Goal: Communication & Community: Answer question/provide support

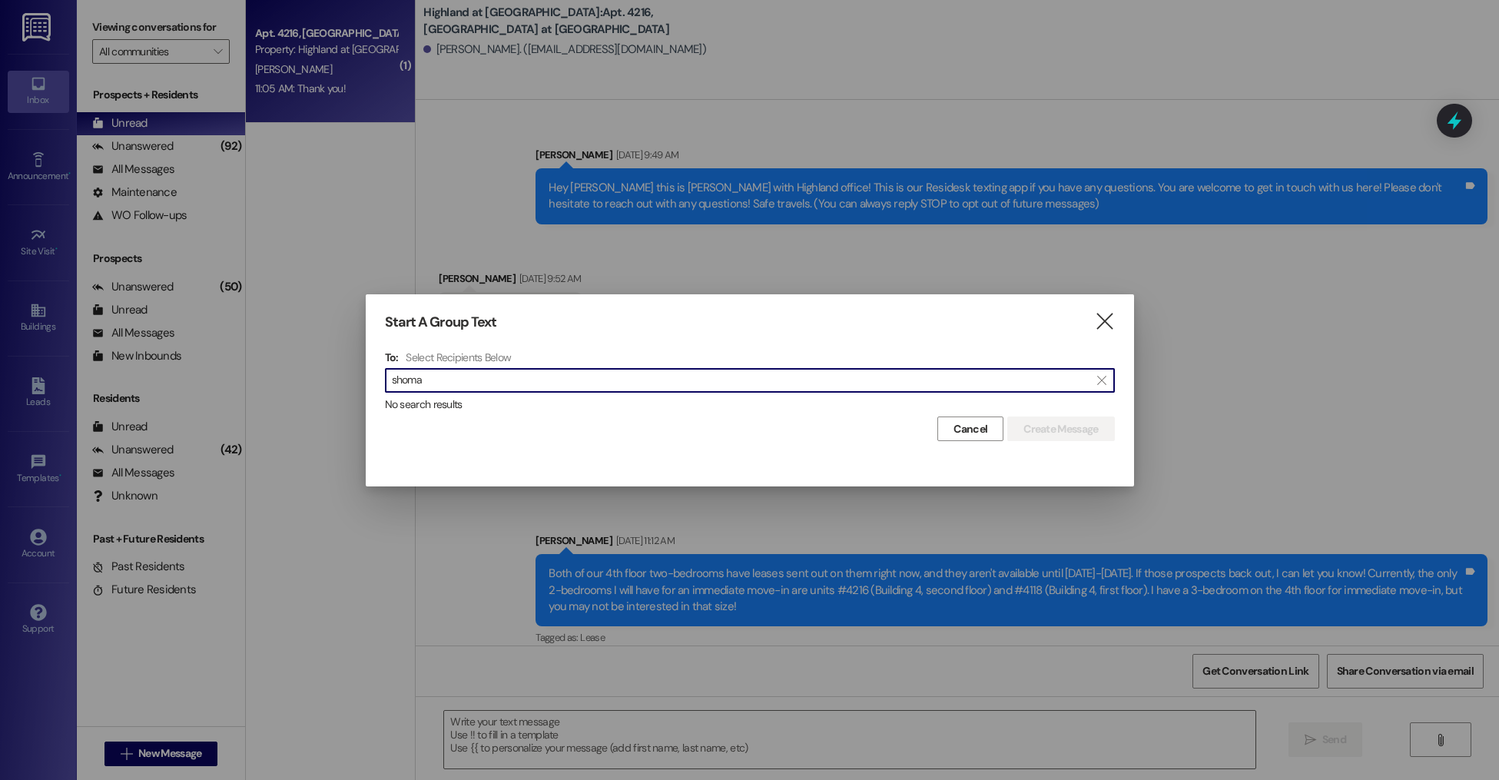
scroll to position [13900, 0]
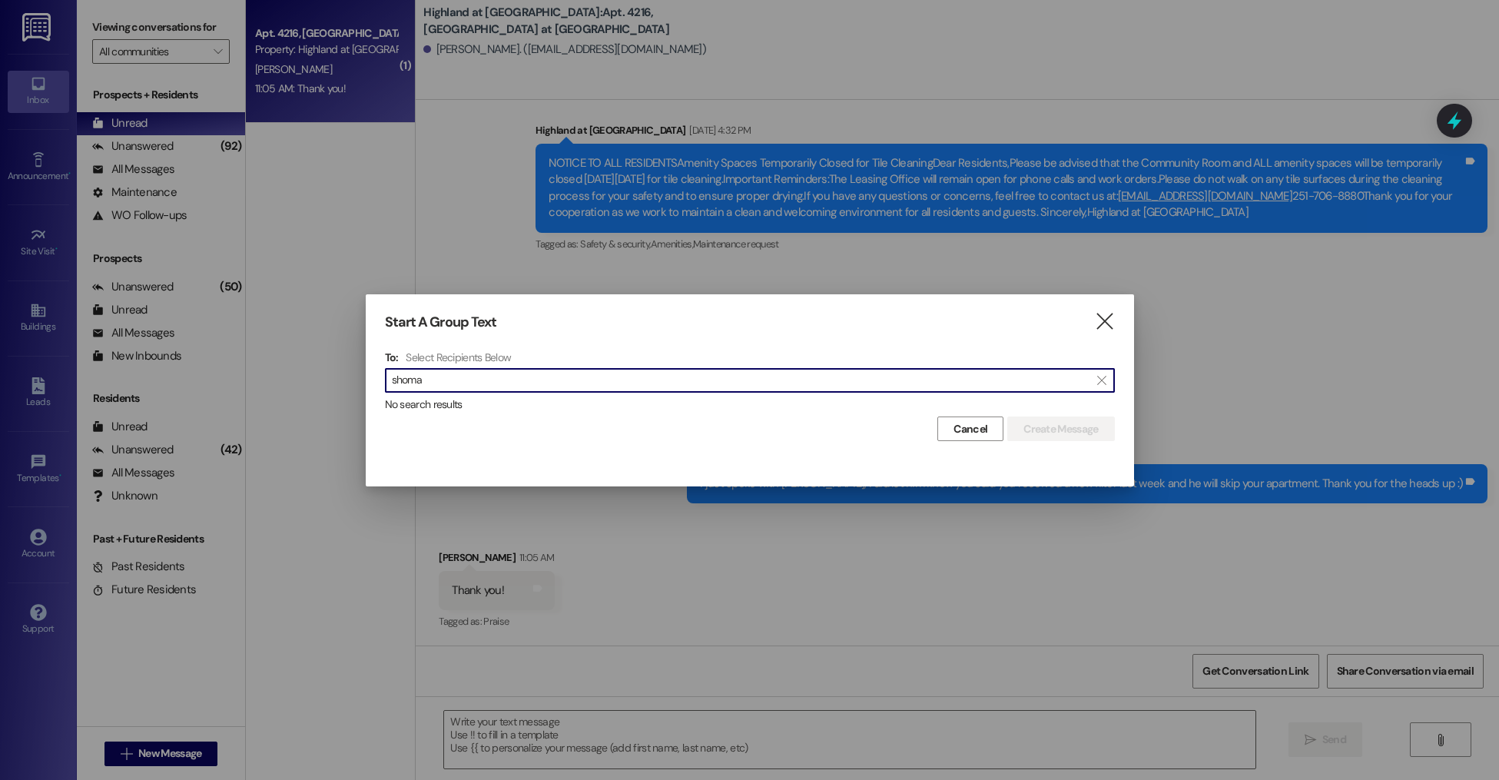
drag, startPoint x: 971, startPoint y: 433, endPoint x: 224, endPoint y: 776, distance: 822.4
click at [971, 434] on span "Cancel" at bounding box center [970, 429] width 34 height 16
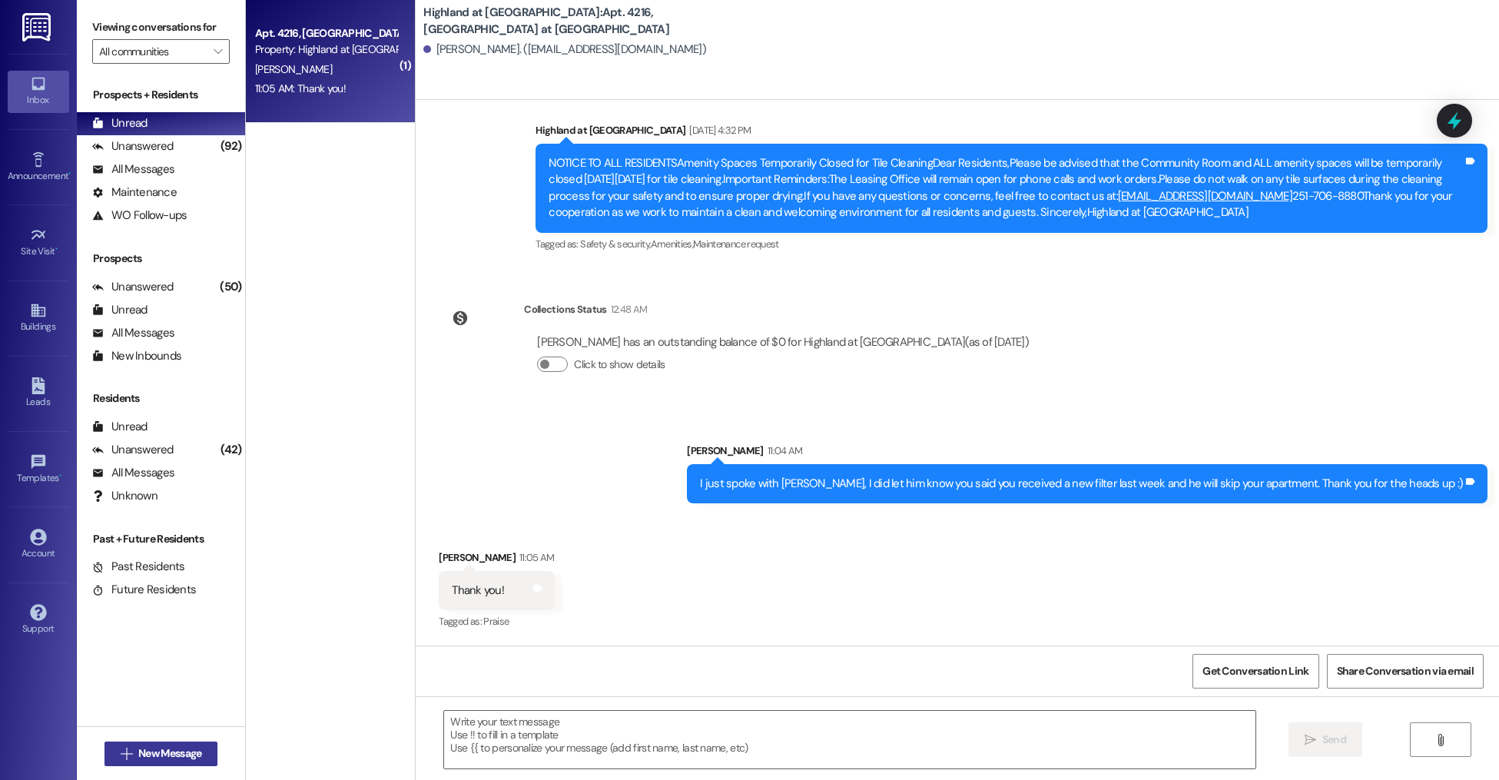
click at [172, 748] on span "New Message" at bounding box center [169, 753] width 63 height 16
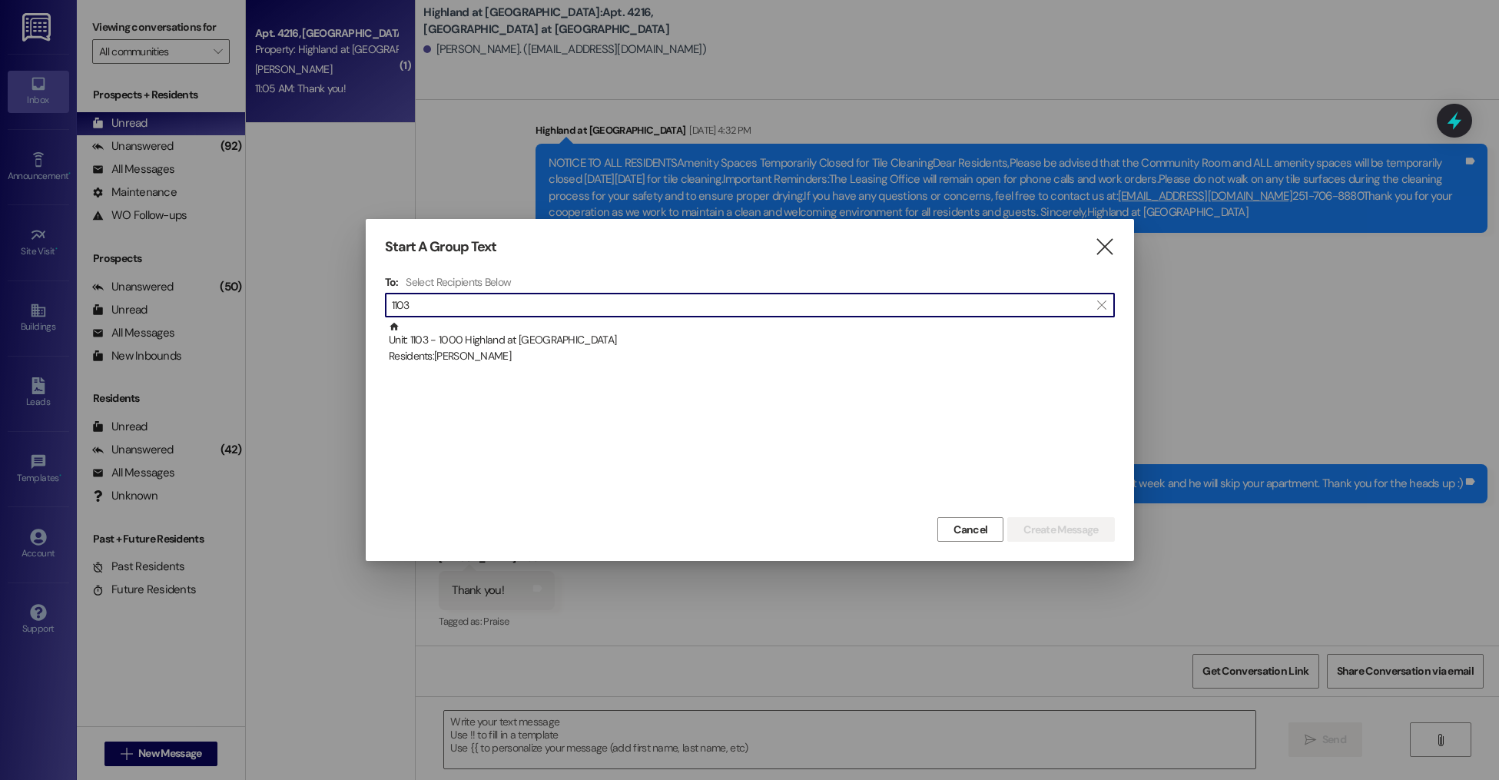
type input "1103"
click at [493, 366] on div "Unit: 1103 - 1000 Highland at [GEOGRAPHIC_DATA] Residents: [PERSON_NAME]" at bounding box center [750, 417] width 730 height 192
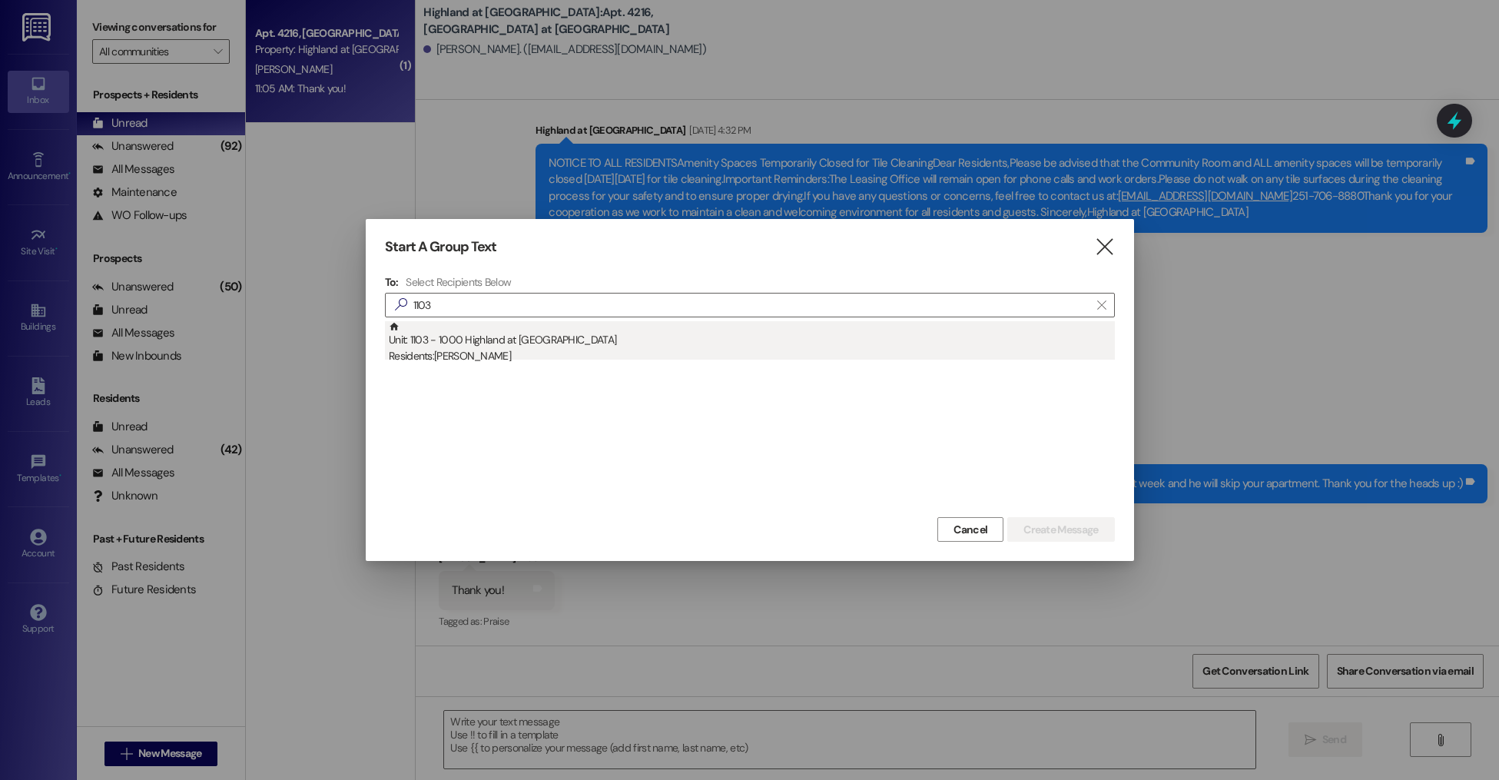
click at [502, 346] on div "Unit: 1103 - 1000 Highland at [GEOGRAPHIC_DATA] Residents: [PERSON_NAME]" at bounding box center [752, 343] width 726 height 44
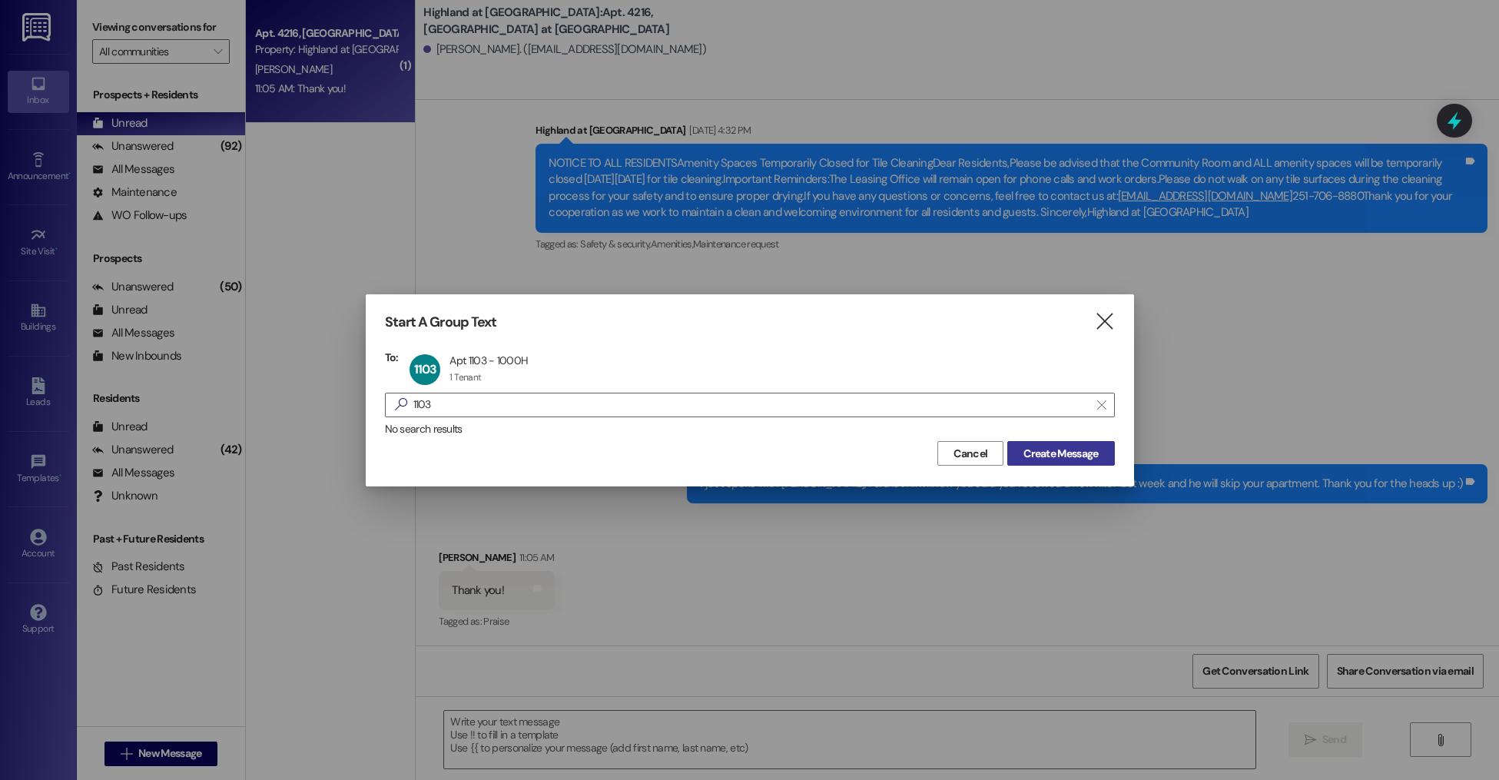
click at [1067, 457] on span "Create Message" at bounding box center [1060, 454] width 75 height 16
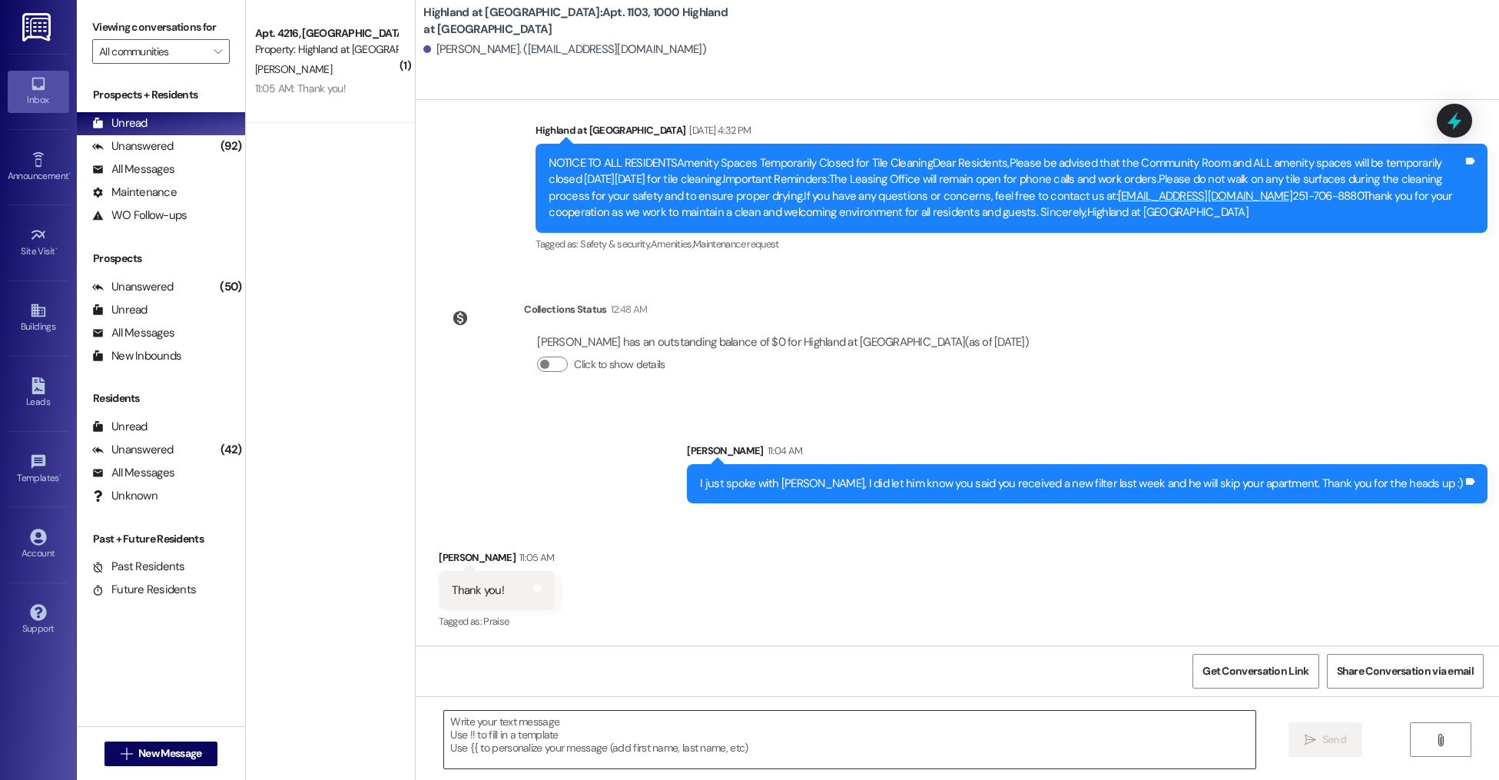
scroll to position [944, 0]
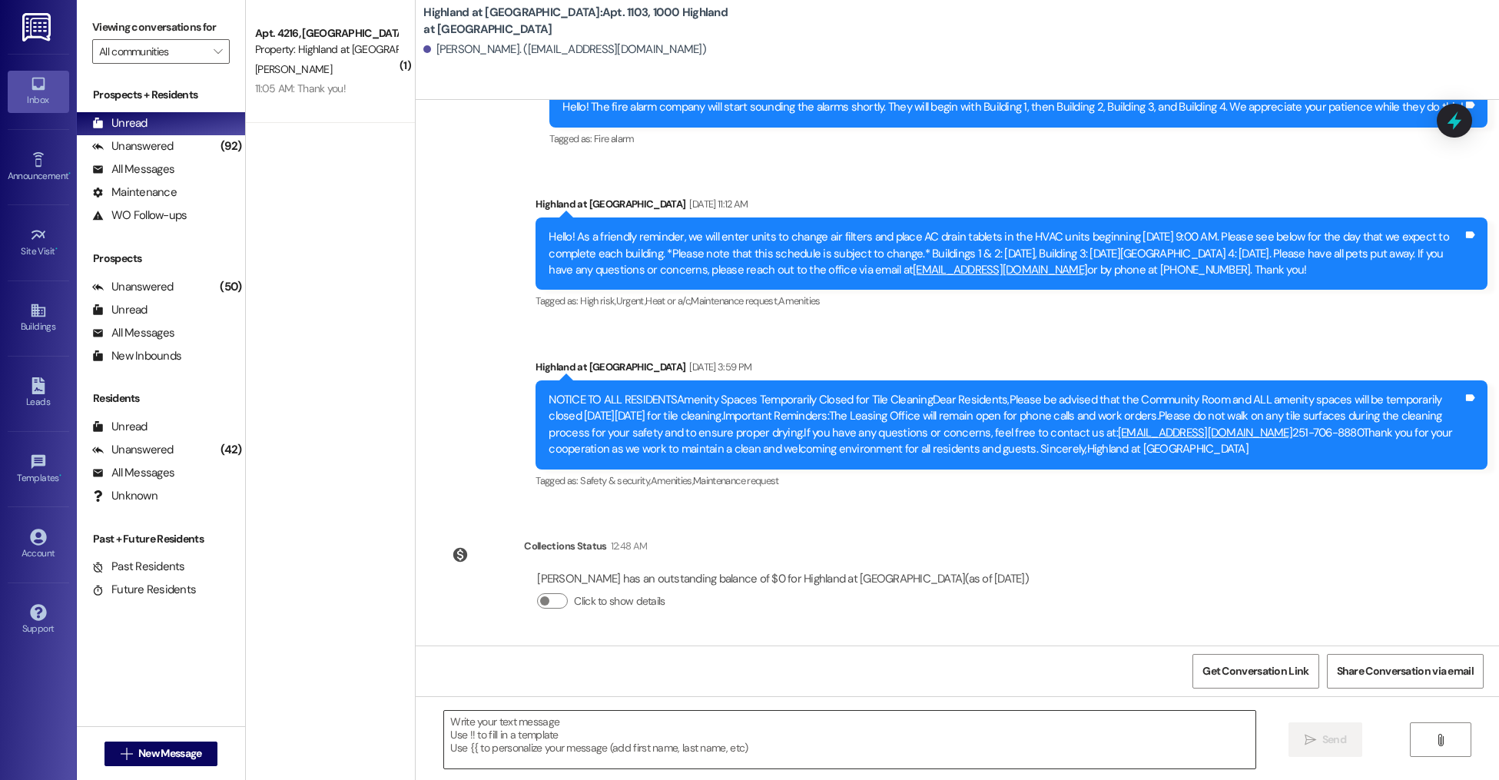
click at [669, 736] on textarea at bounding box center [849, 740] width 811 height 58
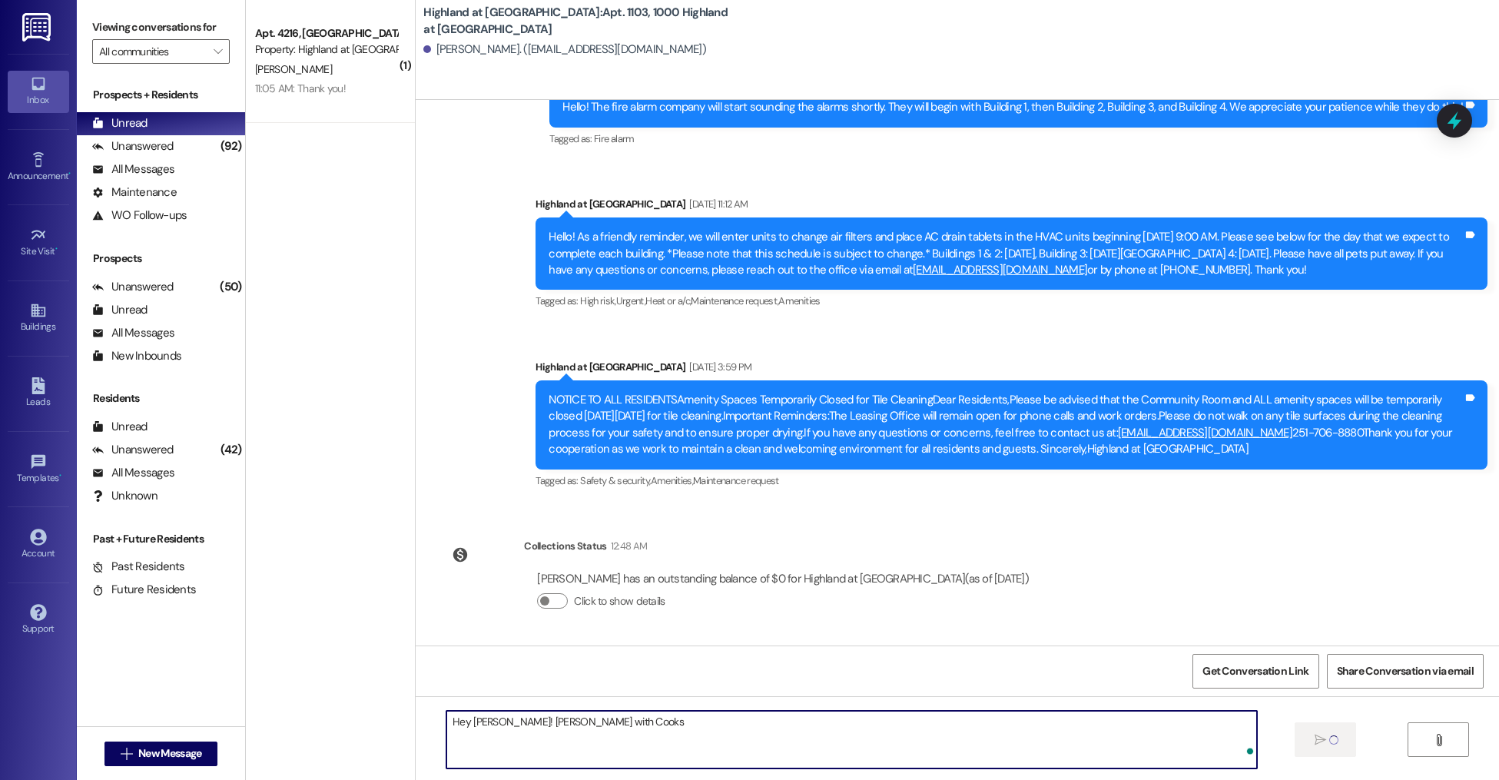
type textarea "Hey [PERSON_NAME]! [PERSON_NAME] with Cooks"
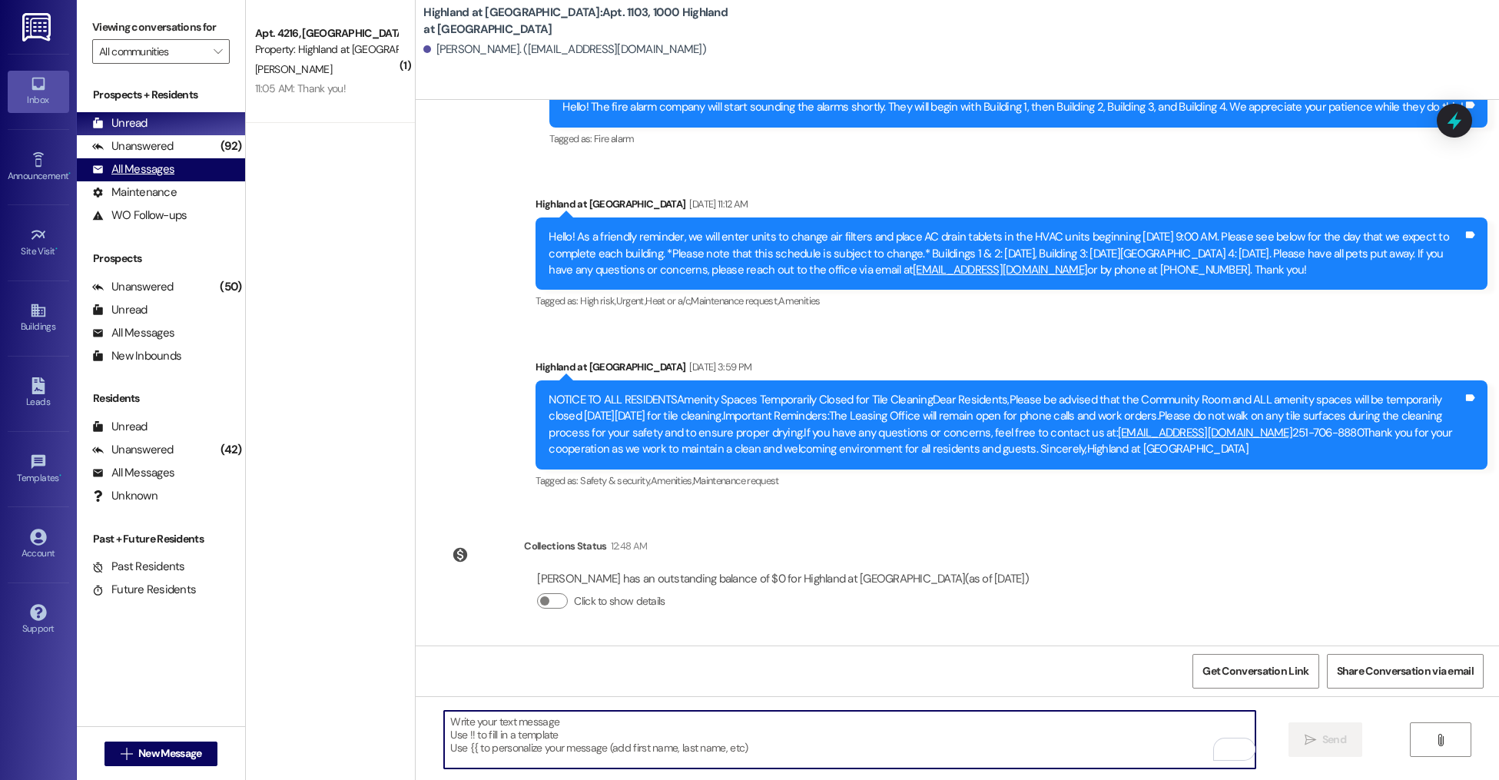
click at [170, 171] on div "All Messages" at bounding box center [133, 169] width 82 height 16
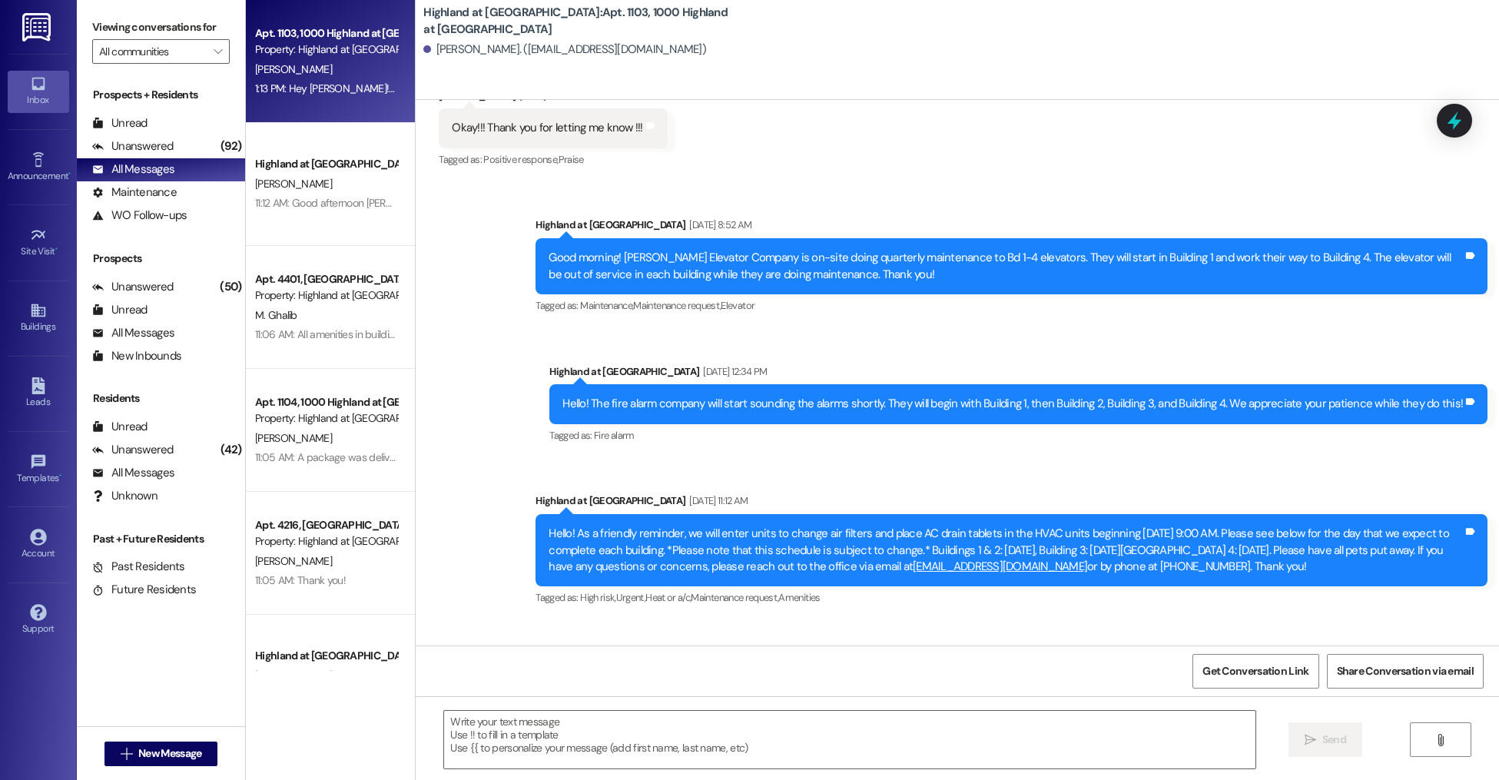
scroll to position [1051, 0]
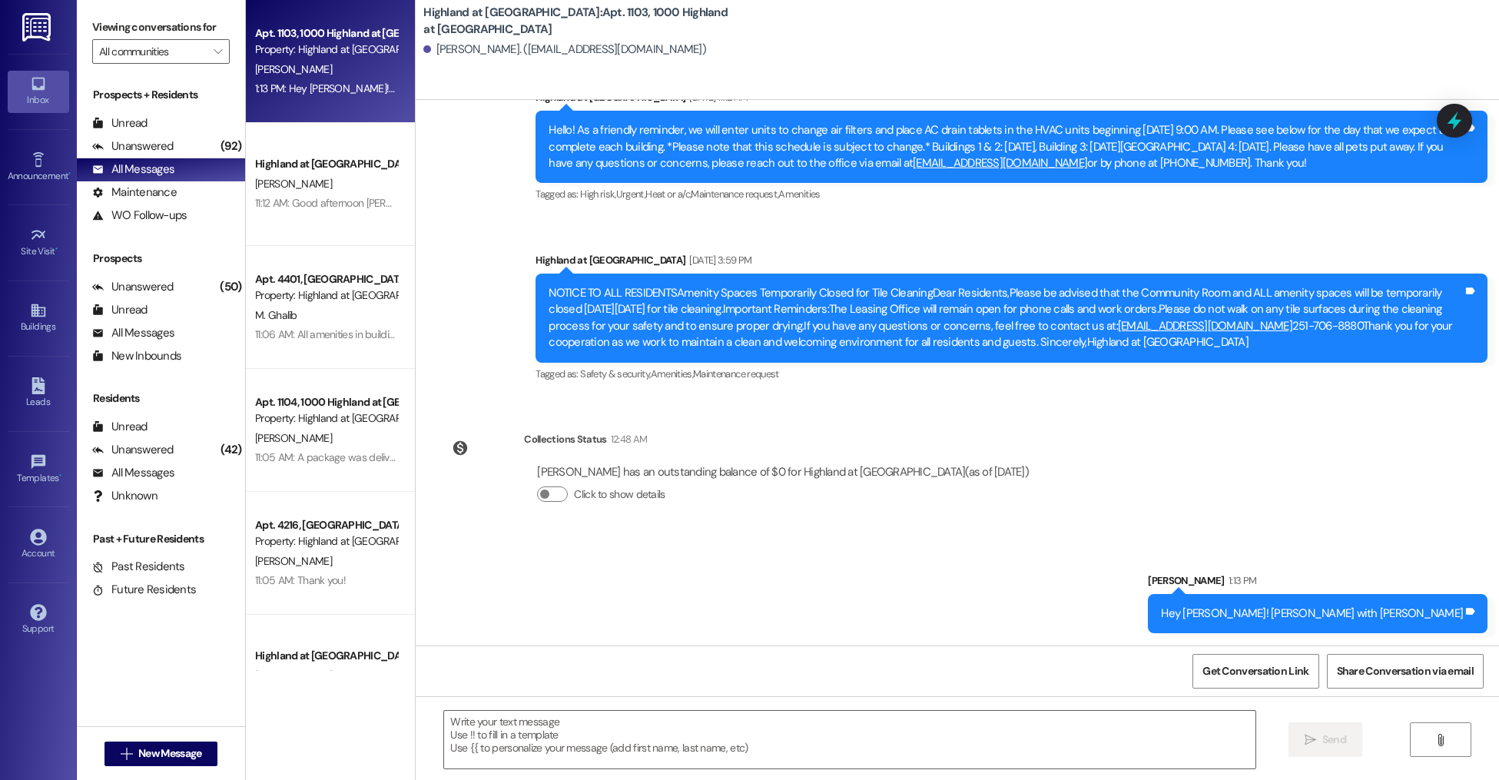
click at [1405, 605] on div "Hey [PERSON_NAME]! [PERSON_NAME] with [PERSON_NAME]" at bounding box center [1312, 613] width 302 height 16
copy div "Hey [PERSON_NAME]! [PERSON_NAME] with Cook Tags and notes"
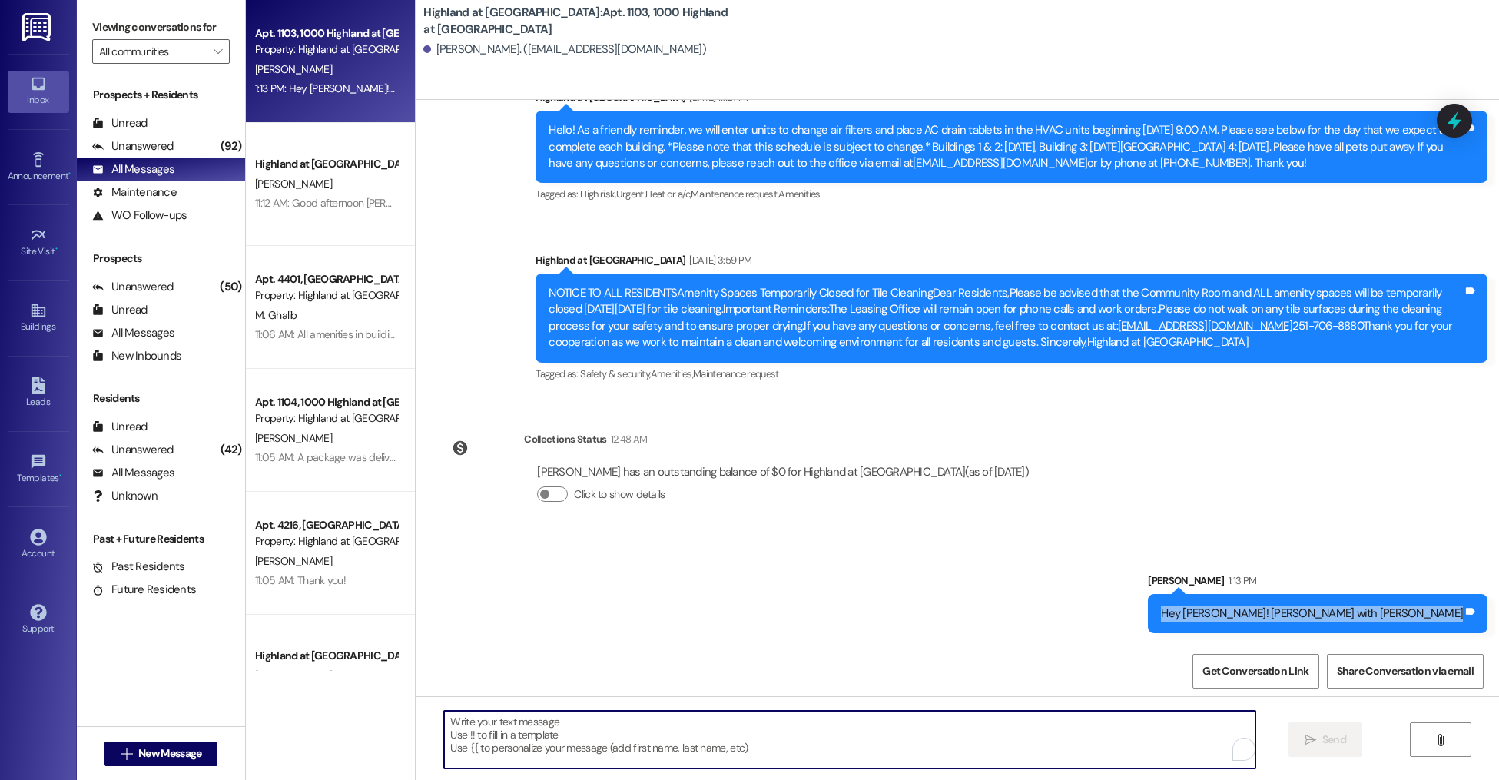
click at [579, 740] on textarea "To enrich screen reader interactions, please activate Accessibility in Grammarl…" at bounding box center [849, 740] width 811 height 58
paste textarea "Hey [PERSON_NAME]! [PERSON_NAME] with [PERSON_NAME]"
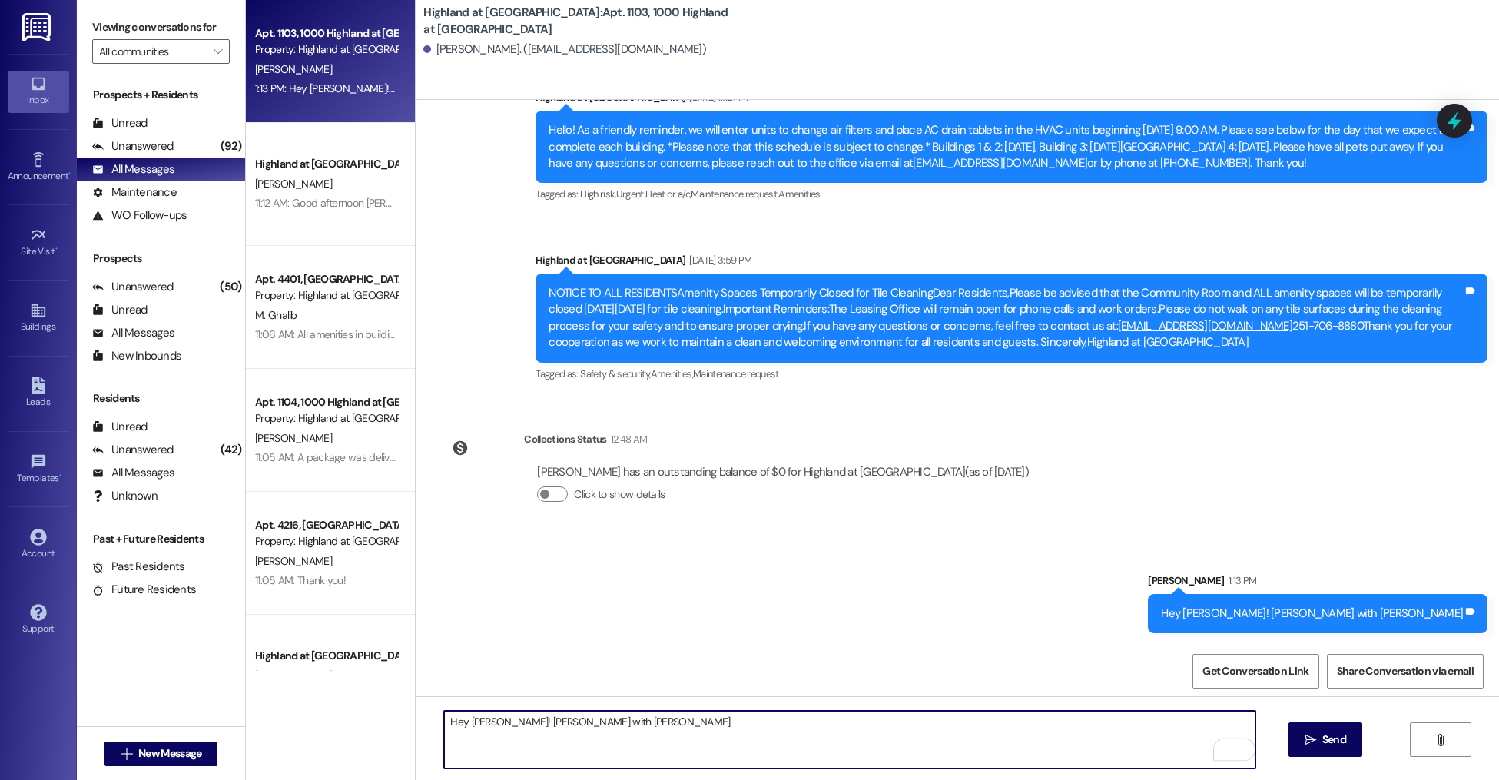
click at [583, 721] on textarea "Hey [PERSON_NAME]! [PERSON_NAME] with [PERSON_NAME]" at bounding box center [849, 740] width 811 height 58
type textarea "Hey [PERSON_NAME]! [PERSON_NAME] with [PERSON_NAME] Pest Control is on his way …"
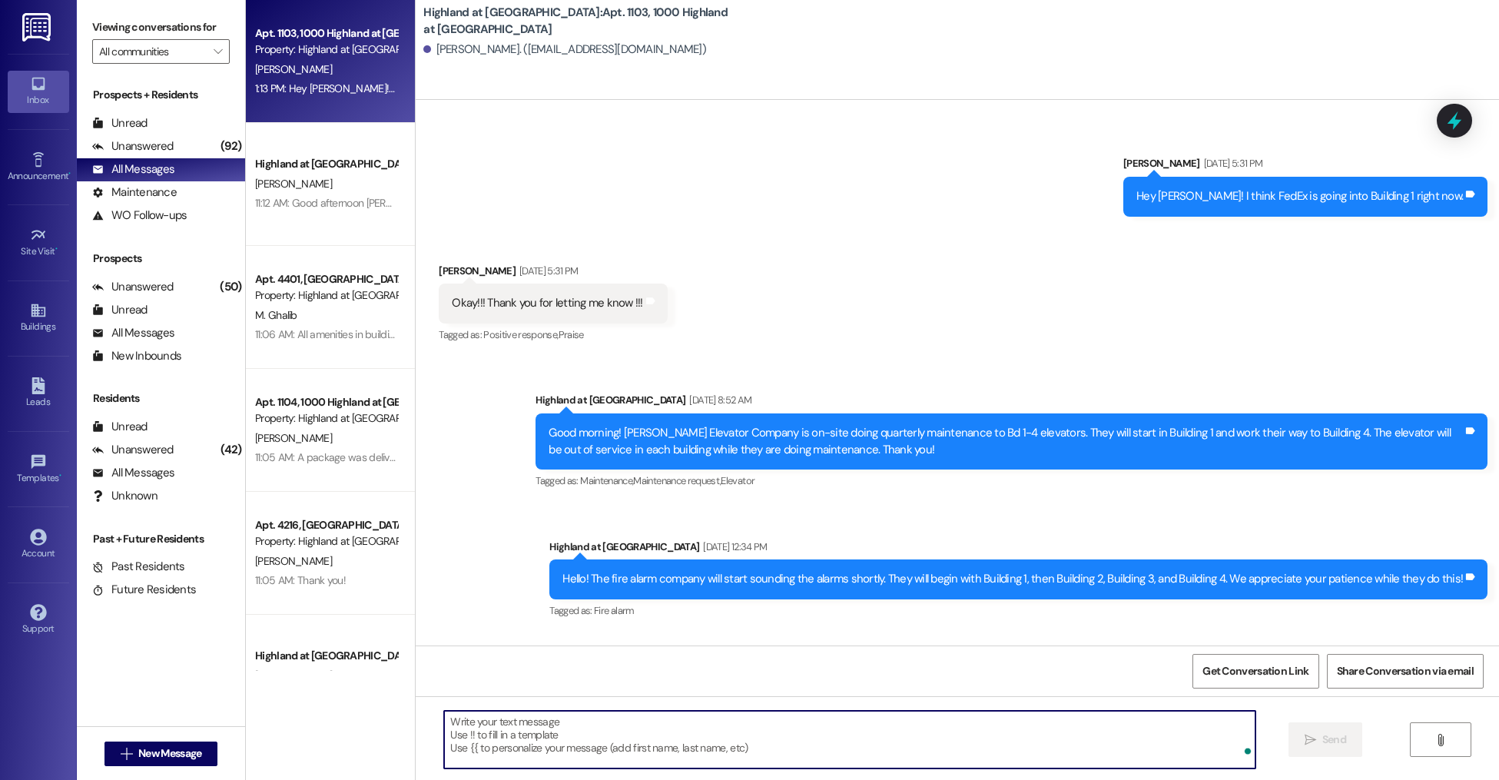
scroll to position [1158, 0]
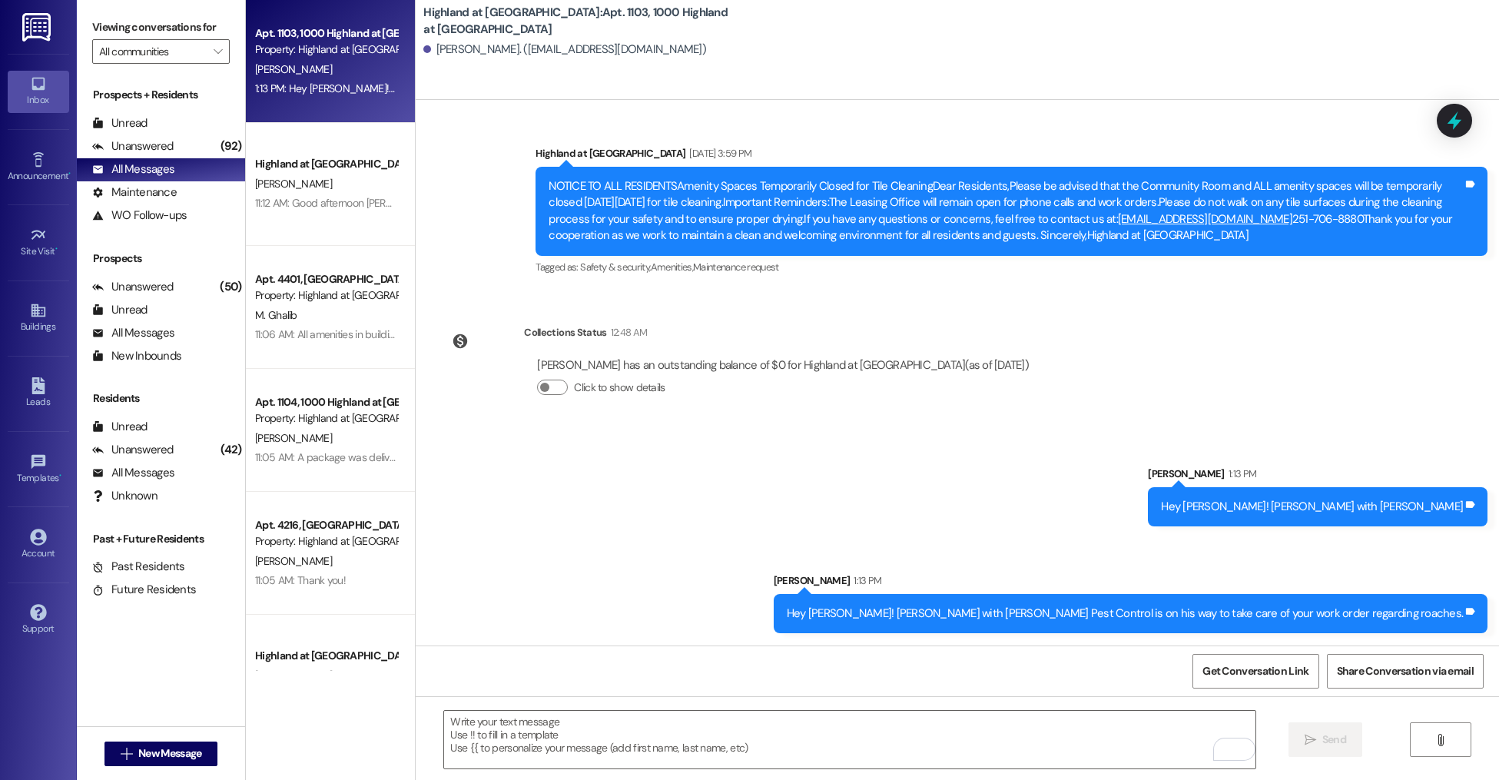
click at [1071, 618] on div "Hey [PERSON_NAME]! [PERSON_NAME] with [PERSON_NAME] Pest Control is on his way …" at bounding box center [1125, 613] width 676 height 16
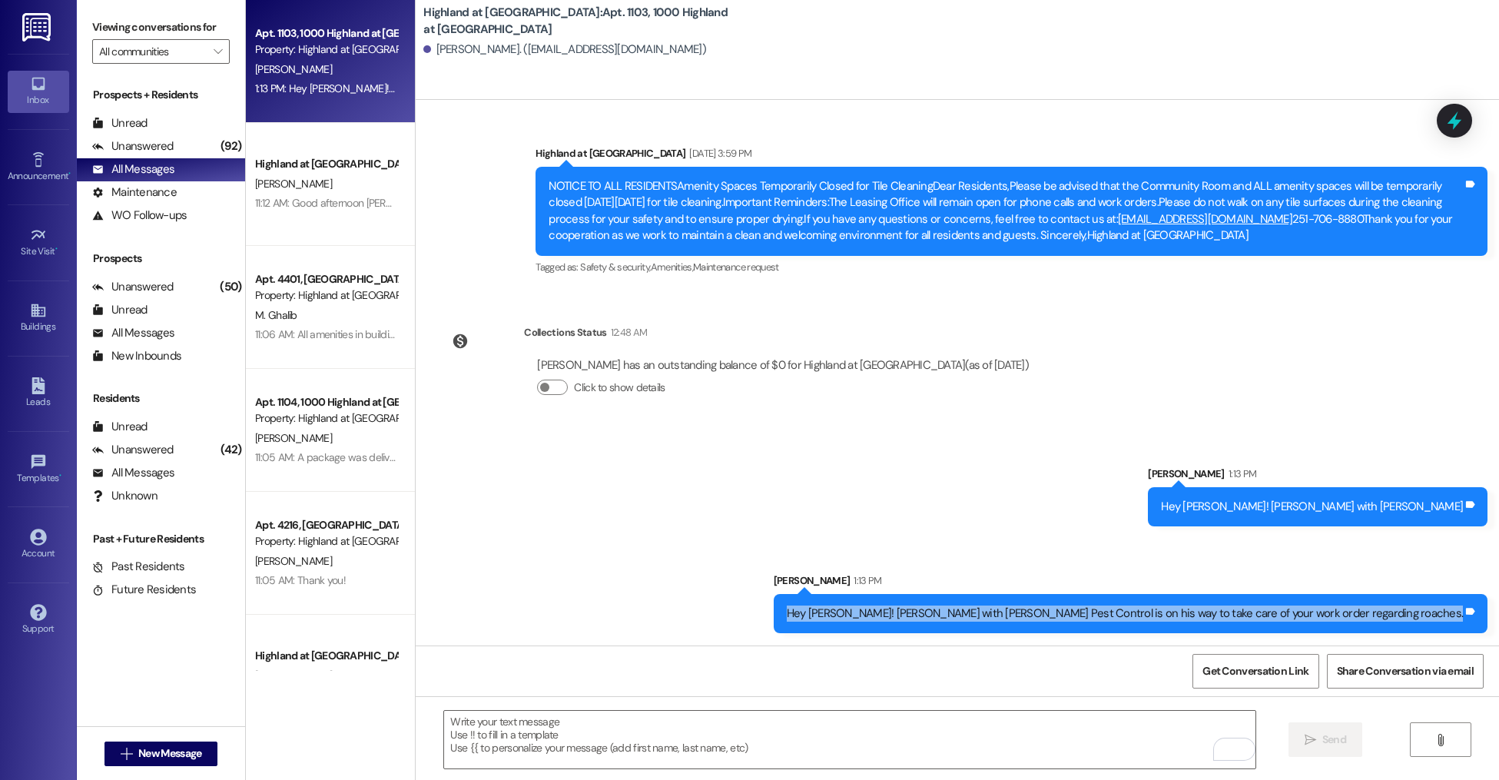
click at [1072, 618] on div "Hey [PERSON_NAME]! [PERSON_NAME] with [PERSON_NAME] Pest Control is on his way …" at bounding box center [1125, 613] width 676 height 16
copy div "Hey [PERSON_NAME]! [PERSON_NAME] with [PERSON_NAME] Pest Control is on his way …"
click at [150, 743] on button " New Message" at bounding box center [161, 753] width 114 height 25
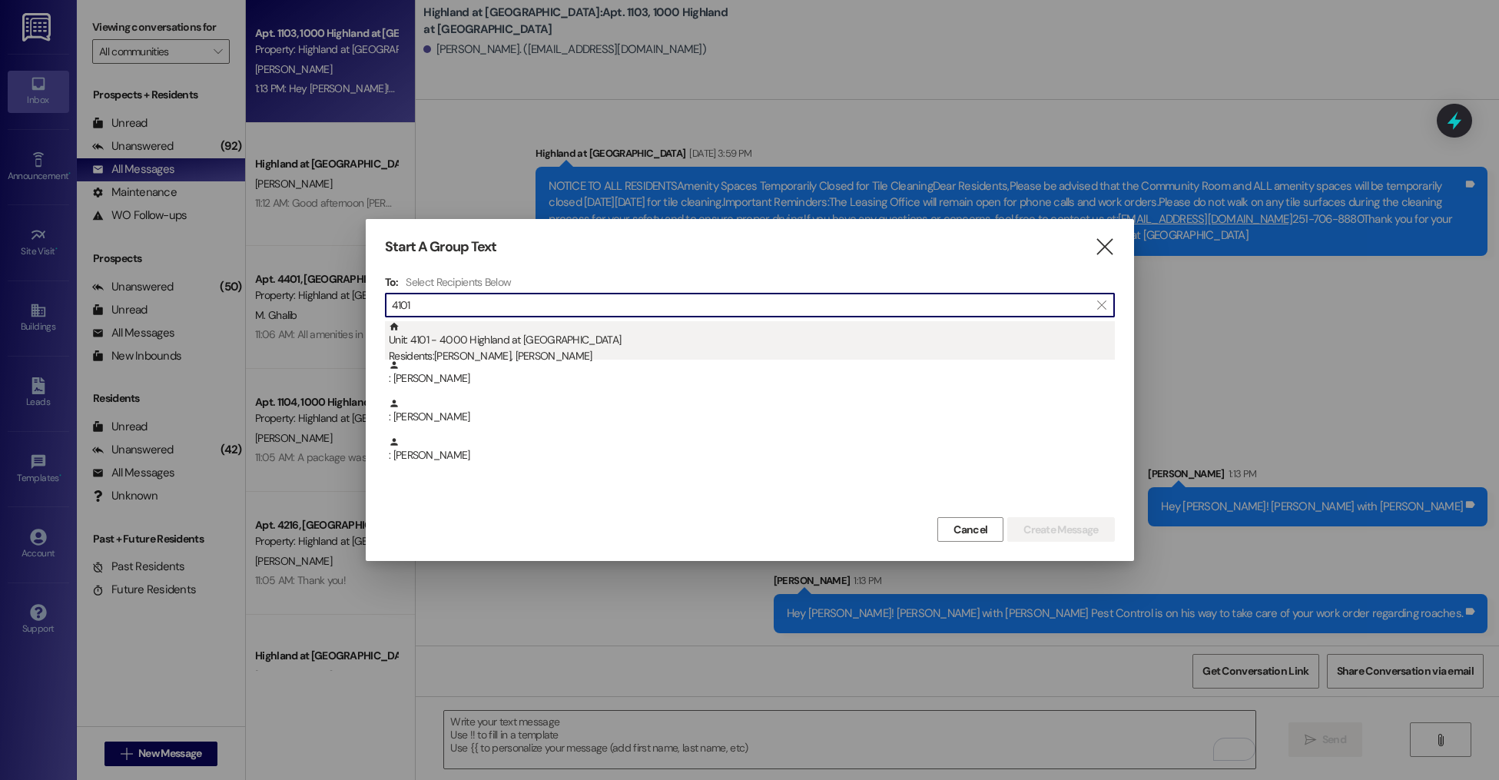
type input "4101"
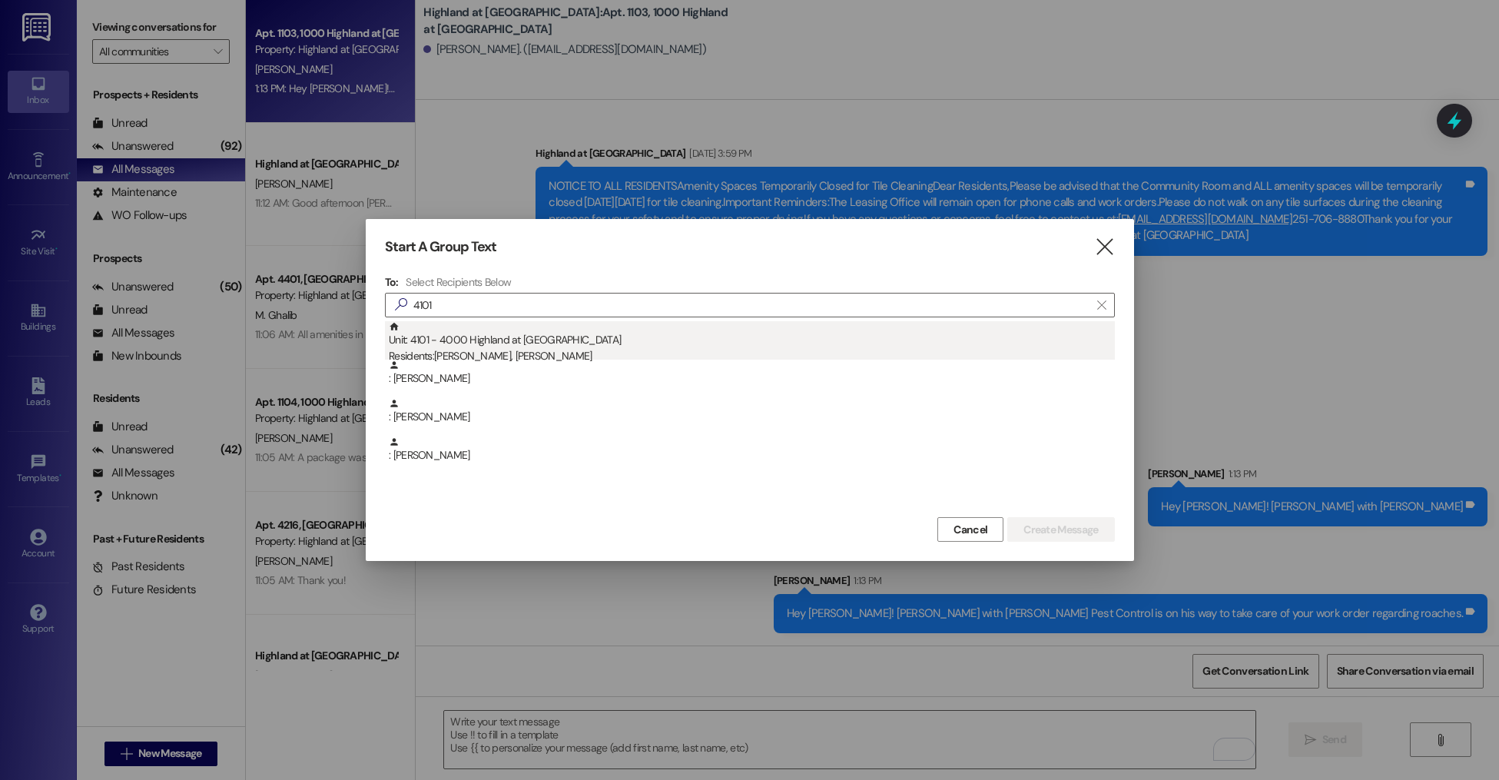
click at [579, 330] on div "Unit: 4101 - 4000 Highland at [GEOGRAPHIC_DATA] Residents: [PERSON_NAME], [PERS…" at bounding box center [752, 343] width 726 height 44
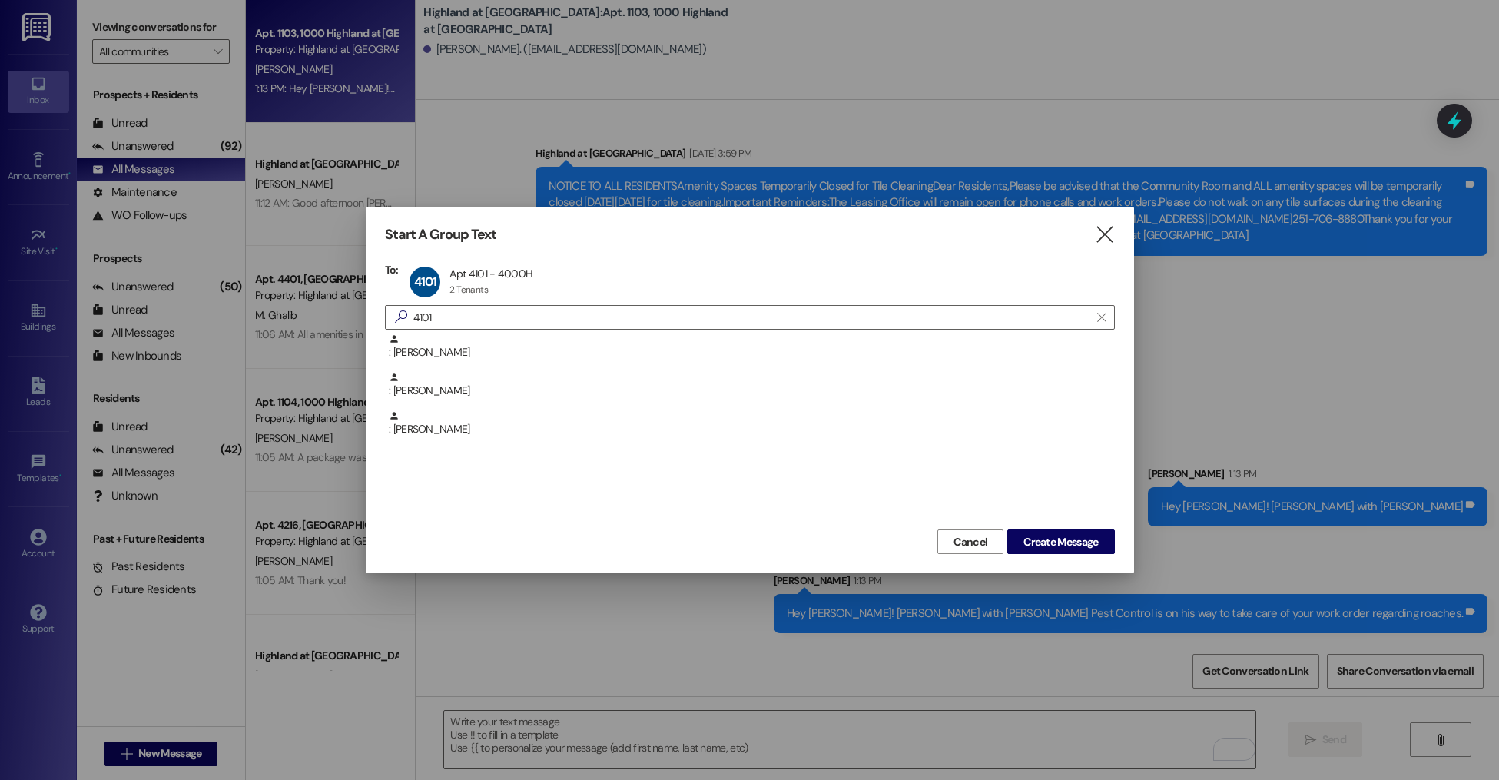
drag, startPoint x: 1026, startPoint y: 543, endPoint x: 982, endPoint y: 566, distance: 49.5
click at [1026, 543] on span "Create Message" at bounding box center [1060, 542] width 75 height 16
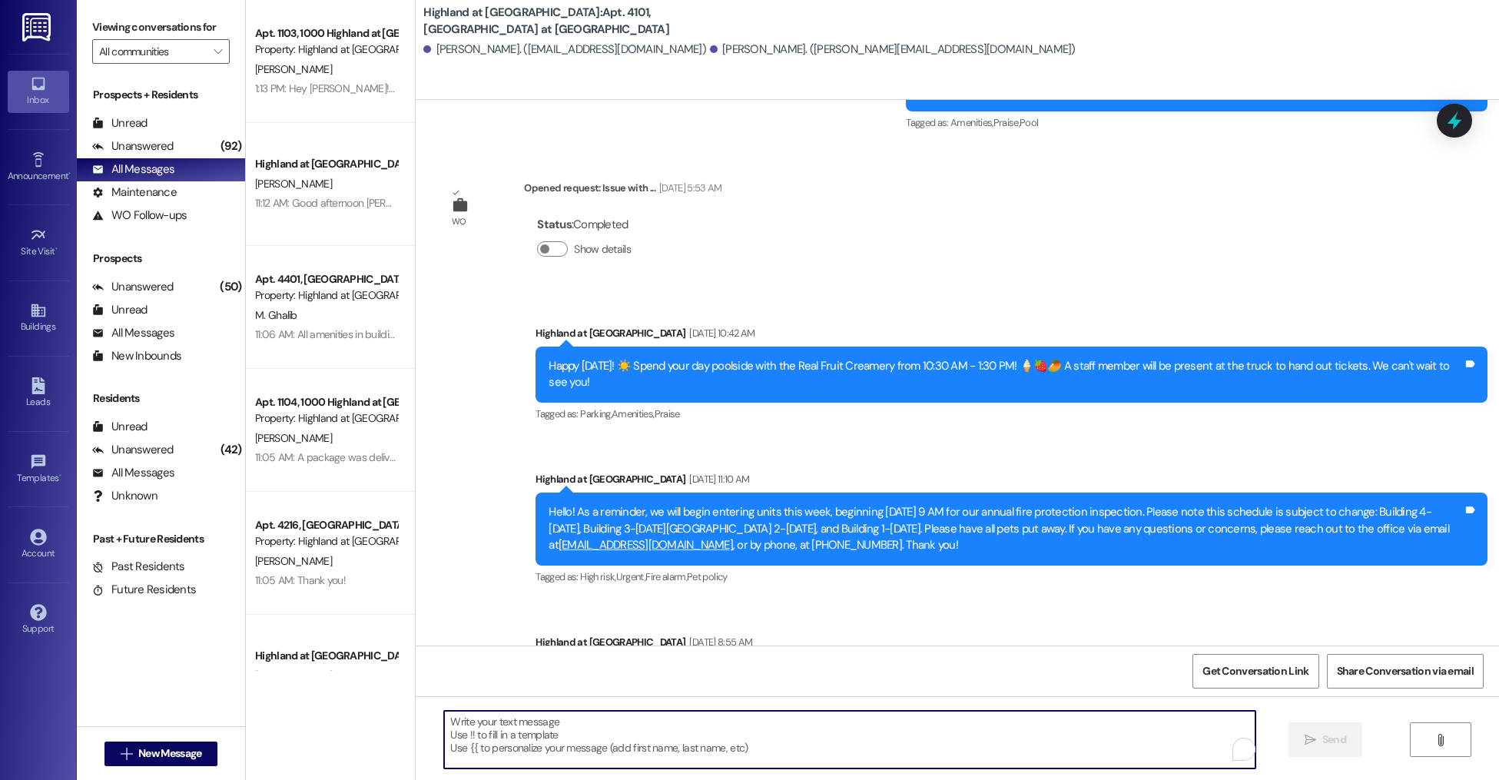
click at [535, 736] on textarea "To enrich screen reader interactions, please activate Accessibility in Grammarl…" at bounding box center [849, 740] width 811 height 58
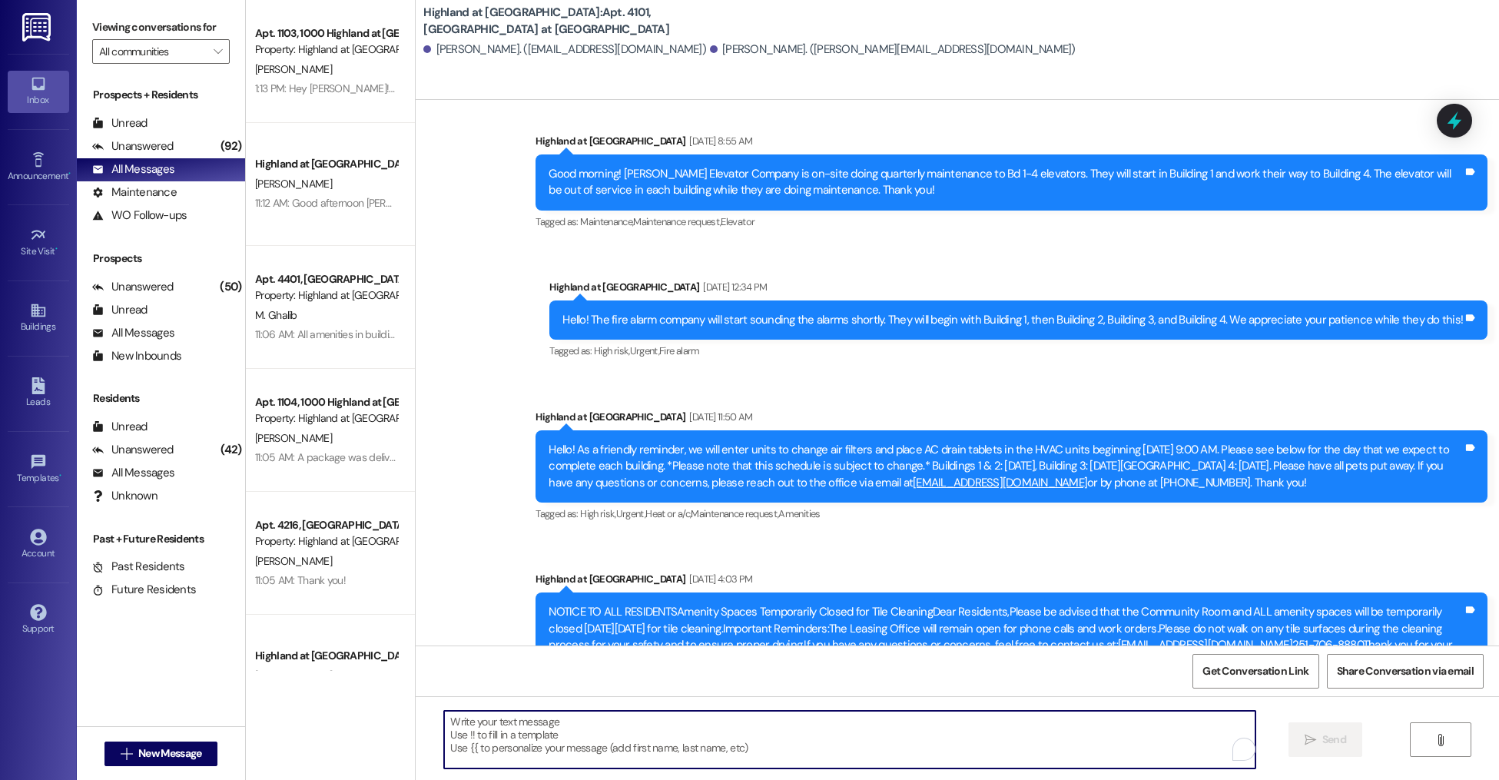
scroll to position [4094, 0]
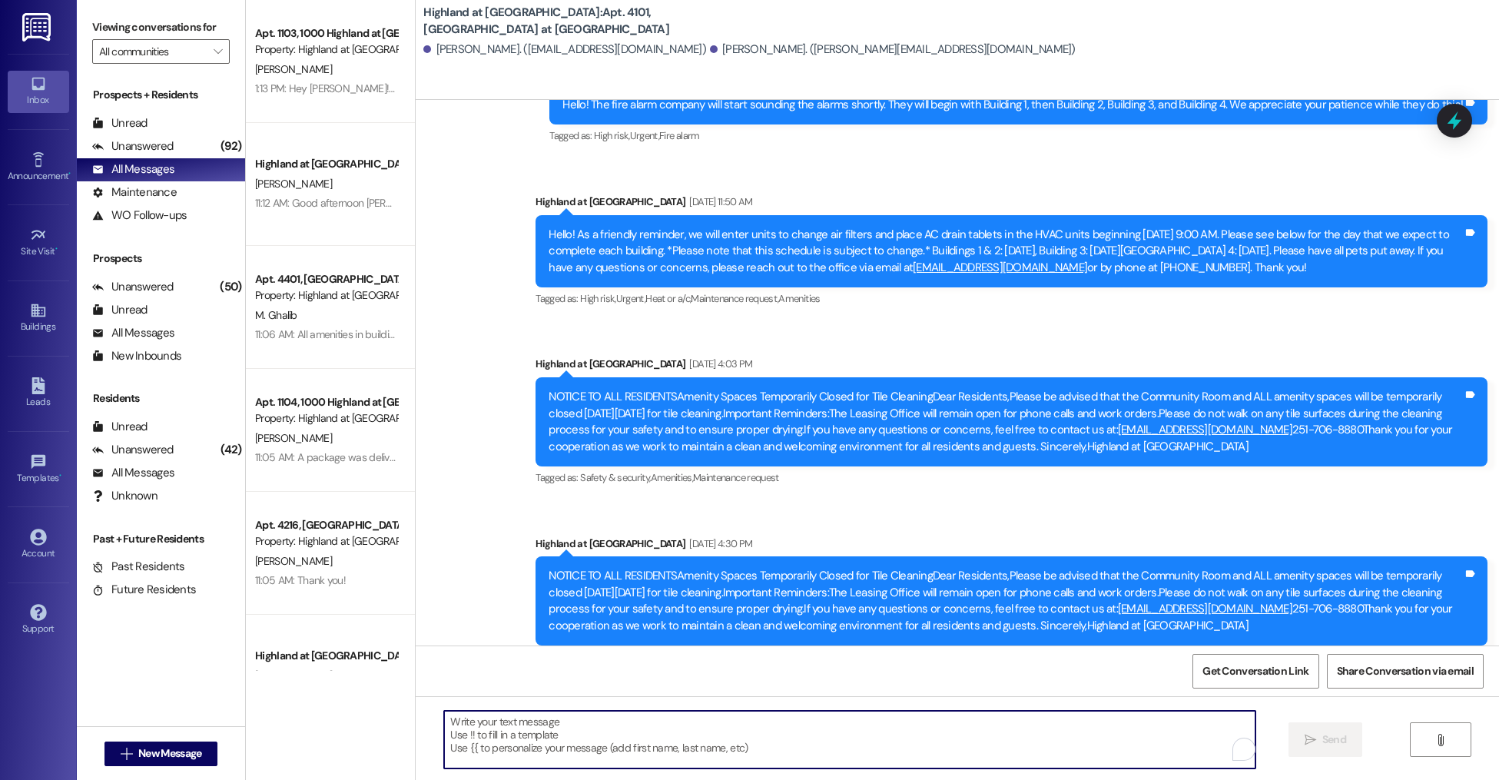
paste textarea "Hey [PERSON_NAME]! [PERSON_NAME] with [PERSON_NAME] Pest Control is on his way …"
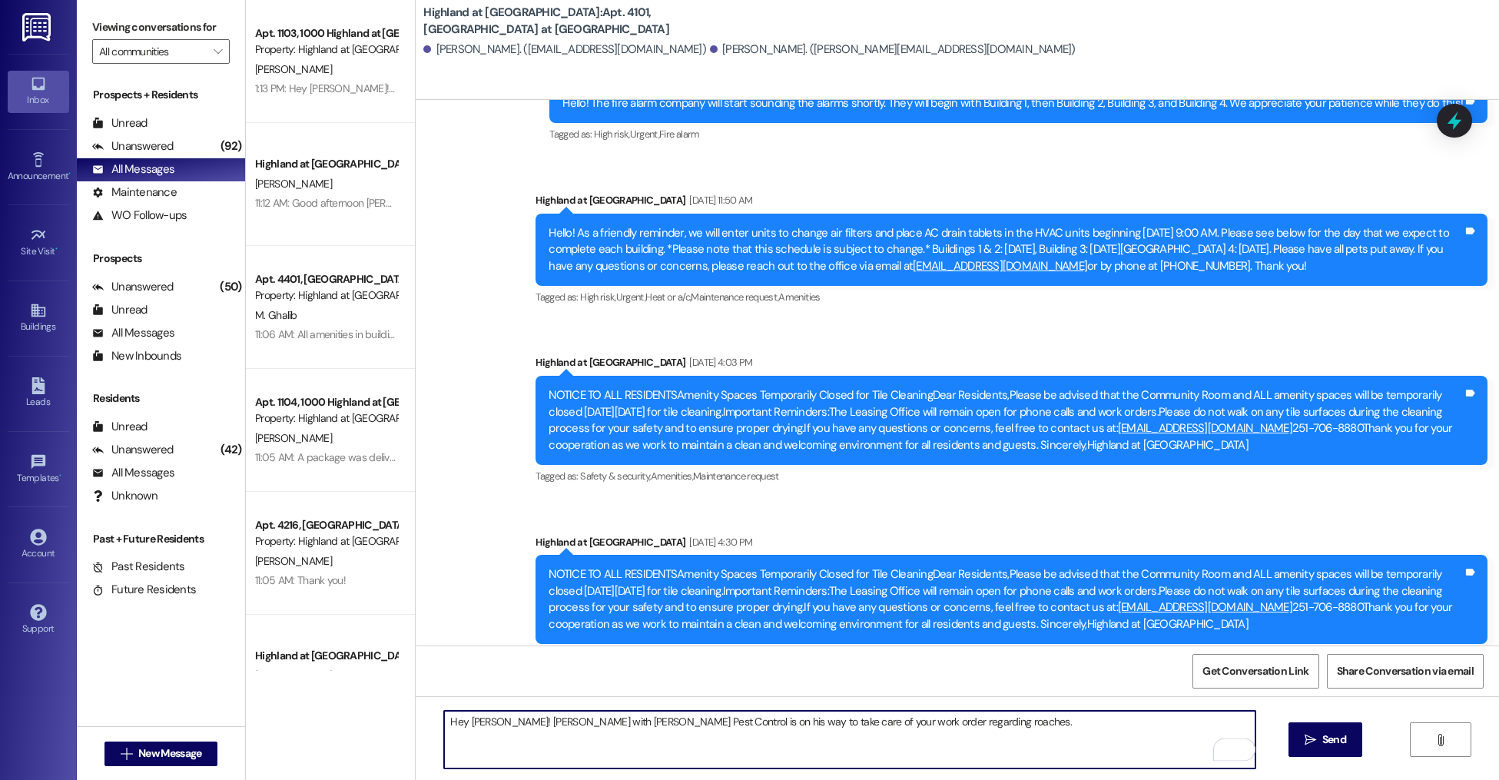
click at [477, 723] on textarea "Hey [PERSON_NAME]! [PERSON_NAME] with [PERSON_NAME] Pest Control is on his way …" at bounding box center [849, 740] width 811 height 58
click at [895, 722] on textarea "Hey guys! [PERSON_NAME] with [PERSON_NAME] Pest Control is on his way to take c…" at bounding box center [849, 740] width 811 height 58
type textarea "Hey guys! [PERSON_NAME] with [PERSON_NAME] Pest Control is on his way to take c…"
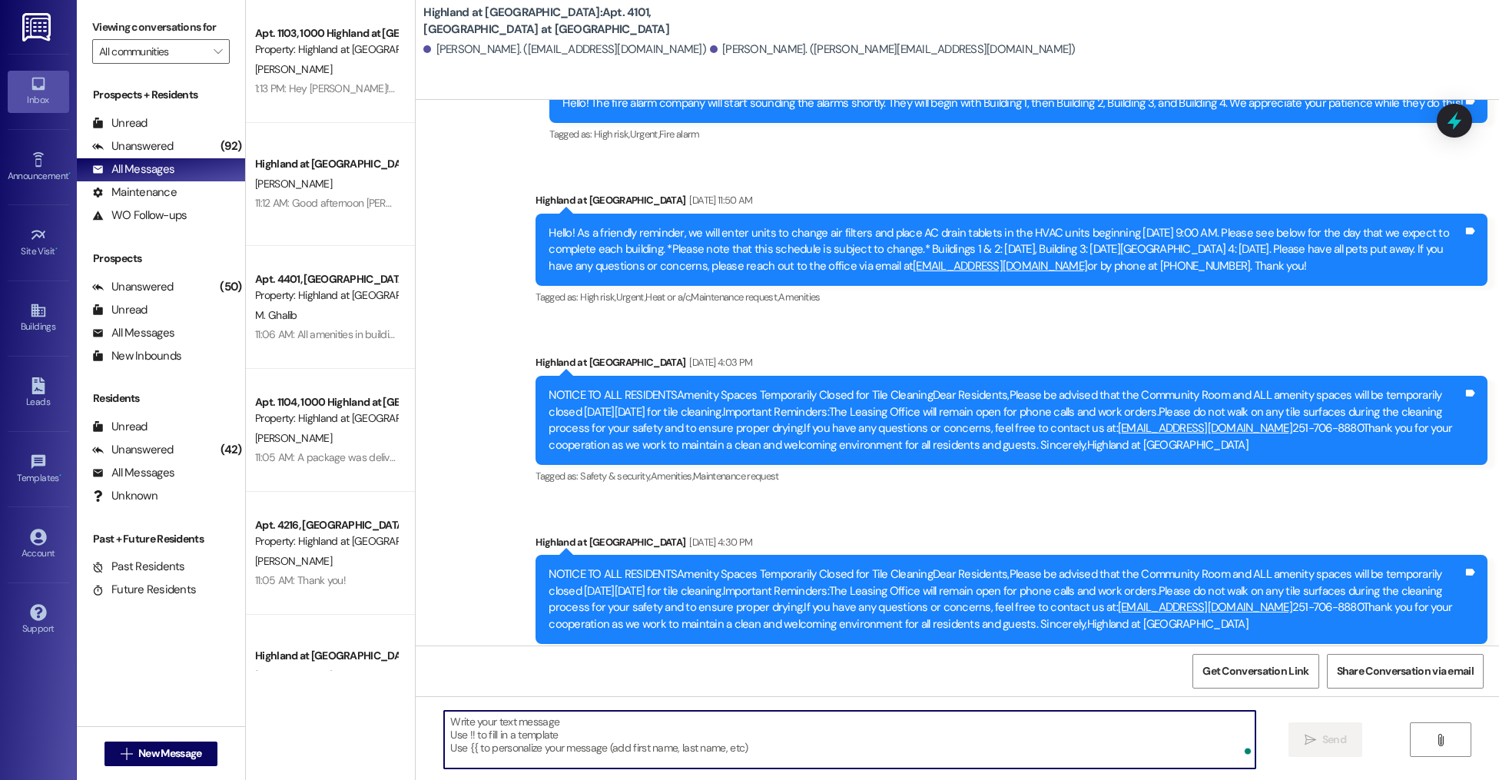
scroll to position [4343, 0]
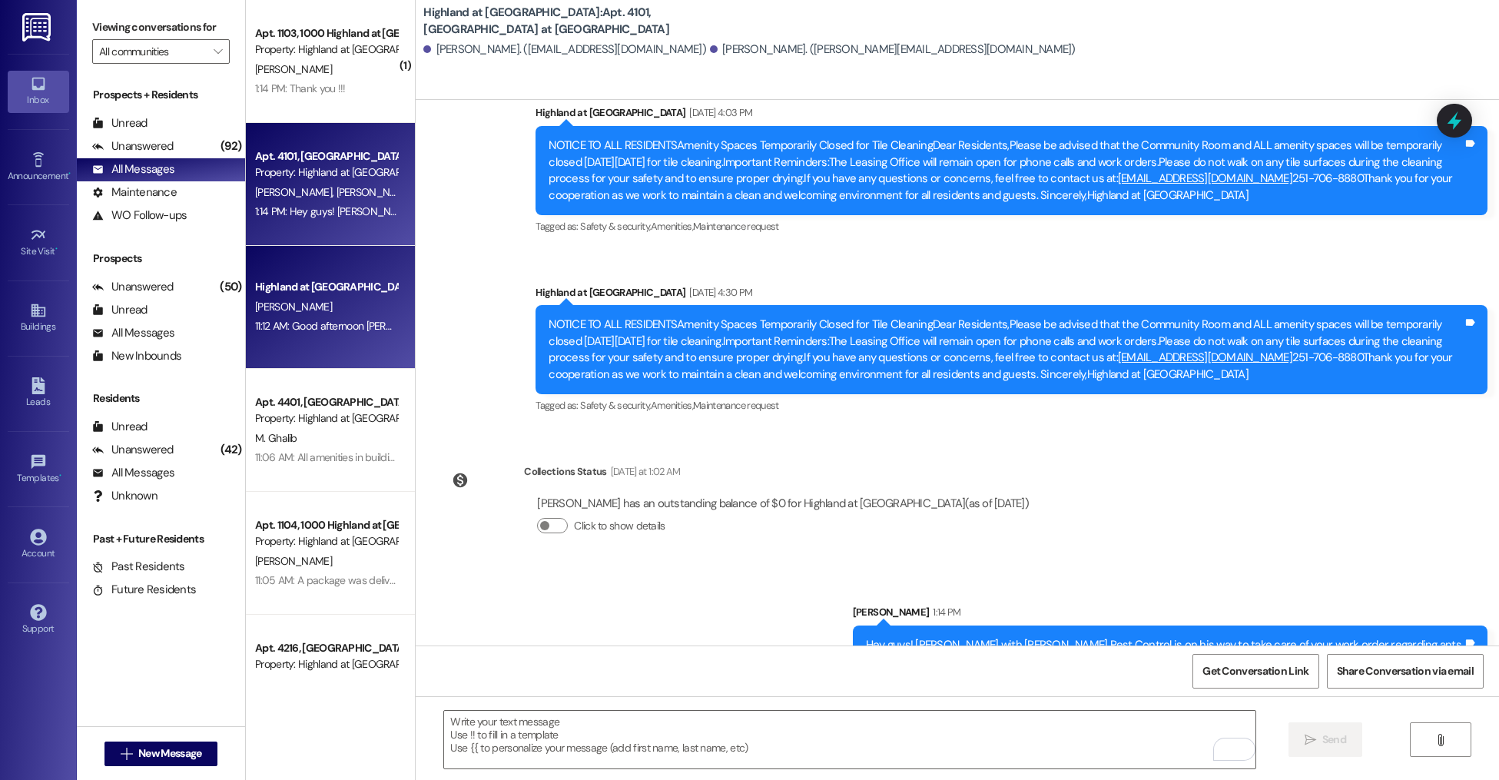
click at [364, 306] on div "[PERSON_NAME]" at bounding box center [326, 306] width 145 height 19
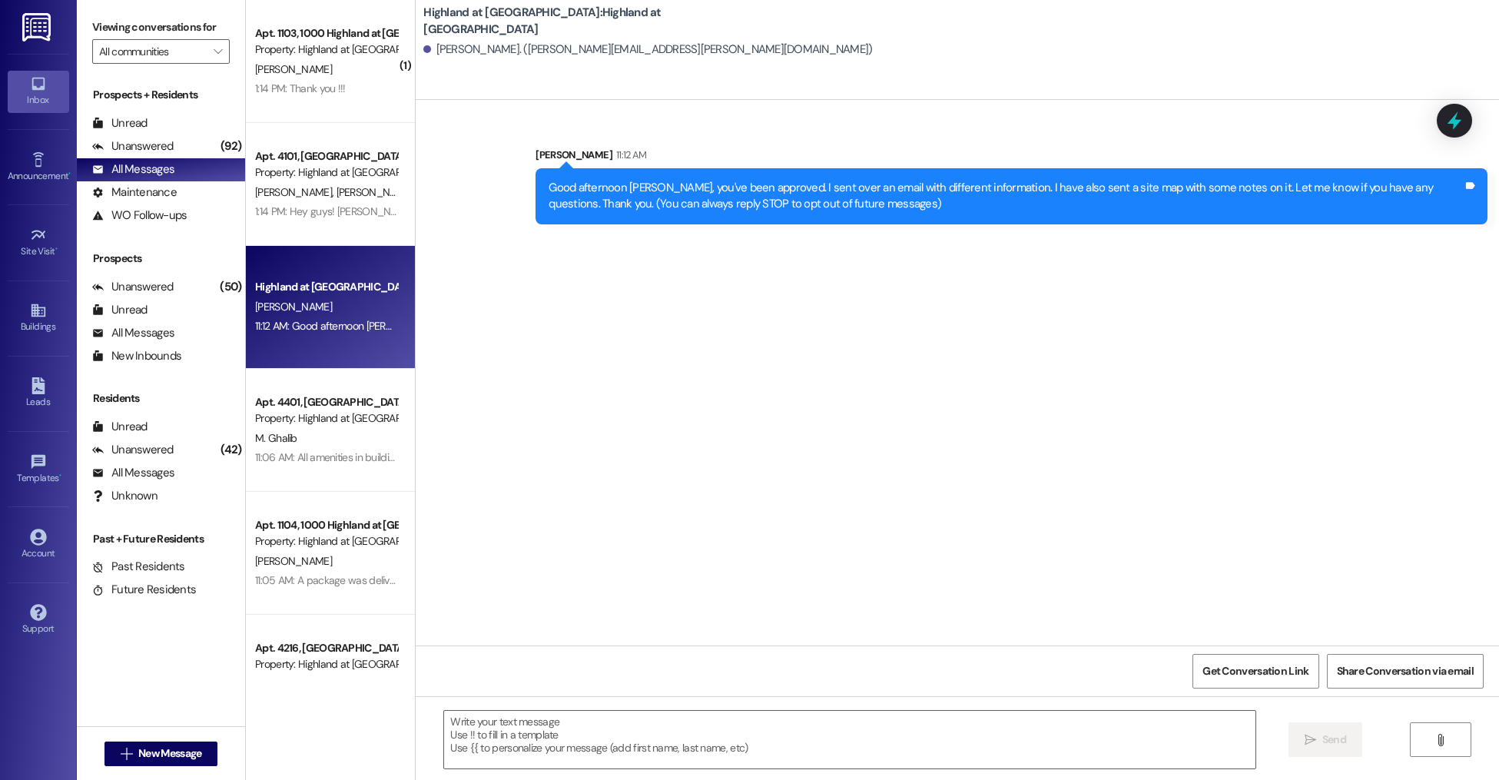
scroll to position [0, 0]
